Goal: Transaction & Acquisition: Purchase product/service

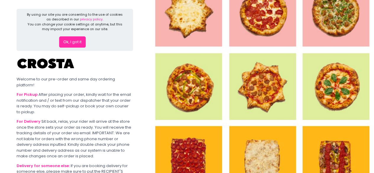
scroll to position [84, 0]
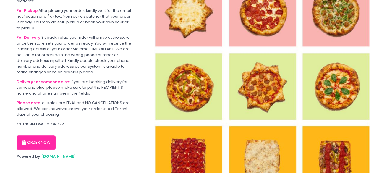
click at [43, 137] on button "ORDER NOW" at bounding box center [36, 142] width 39 height 14
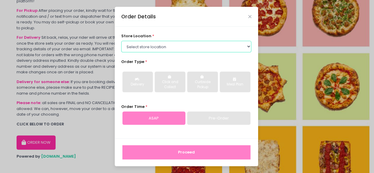
click at [139, 46] on select "Select store location [PERSON_NAME] Pizza - [PERSON_NAME] Pizza - [GEOGRAPHIC_D…" at bounding box center [186, 46] width 130 height 11
select select "5fabb2e53664a8677beaeb89"
click at [121, 41] on select "Select store location [PERSON_NAME] Pizza - [PERSON_NAME] Pizza - [GEOGRAPHIC_D…" at bounding box center [186, 46] width 130 height 11
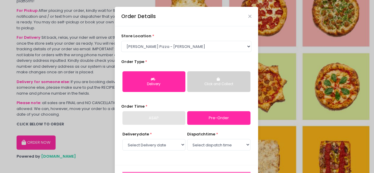
click at [172, 83] on div "Delivery" at bounding box center [153, 83] width 55 height 5
click at [204, 120] on link "Pre-Order" at bounding box center [218, 118] width 63 height 14
click at [162, 115] on div "ASAP" at bounding box center [153, 118] width 63 height 14
click at [132, 118] on div "ASAP" at bounding box center [153, 118] width 63 height 14
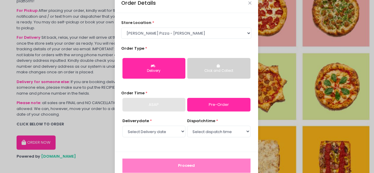
scroll to position [26, 0]
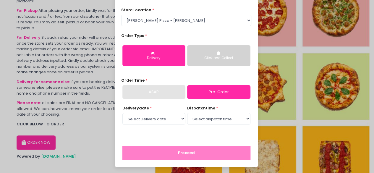
click at [144, 54] on button "Delivery" at bounding box center [153, 55] width 63 height 21
click at [220, 57] on div "Click and Collect" at bounding box center [218, 58] width 55 height 5
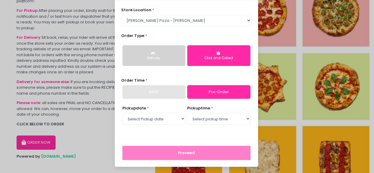
click at [157, 60] on div "Delivery" at bounding box center [153, 58] width 55 height 5
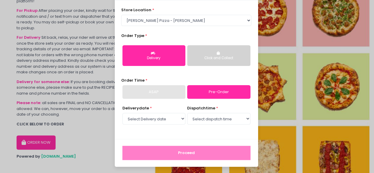
click at [135, 96] on div "ASAP" at bounding box center [153, 92] width 63 height 14
click at [153, 86] on div "ASAP" at bounding box center [153, 92] width 63 height 14
click at [210, 92] on link "Pre-Order" at bounding box center [218, 92] width 63 height 14
click at [224, 91] on link "Pre-Order" at bounding box center [218, 92] width 63 height 14
click at [148, 118] on select "Select Delivery date [DATE] [DATE] [DATE]" at bounding box center [153, 118] width 63 height 11
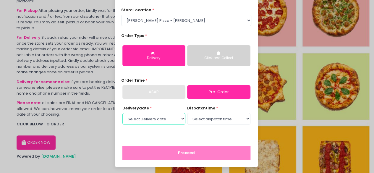
select select "[DATE]"
click at [122, 113] on select "Select Delivery date [DATE] [DATE] [DATE]" at bounding box center [153, 118] width 63 height 11
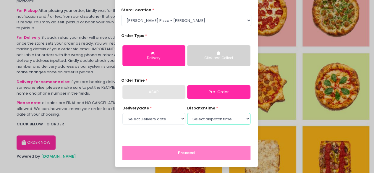
click at [208, 118] on select "Select dispatch time 12:30 PM - 01:00 PM 01:00 PM - 01:30 PM 01:30 PM - 02:00 P…" at bounding box center [218, 118] width 63 height 11
select select "12:30"
click at [187, 113] on select "Select dispatch time 12:30 PM - 01:00 PM 01:00 PM - 01:30 PM 01:30 PM - 02:00 P…" at bounding box center [218, 118] width 63 height 11
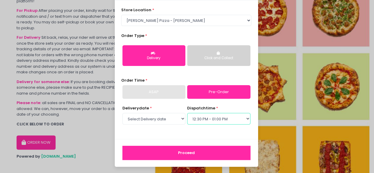
click at [202, 118] on select "Select dispatch time 12:30 PM - 01:00 PM 01:00 PM - 01:30 PM 01:30 PM - 02:00 P…" at bounding box center [218, 118] width 63 height 11
click at [187, 113] on select "Select dispatch time 12:30 PM - 01:00 PM 01:00 PM - 01:30 PM 01:30 PM - 02:00 P…" at bounding box center [218, 118] width 63 height 11
click at [175, 154] on button "Proceed" at bounding box center [186, 153] width 128 height 14
